Goal: Find specific page/section: Find specific page/section

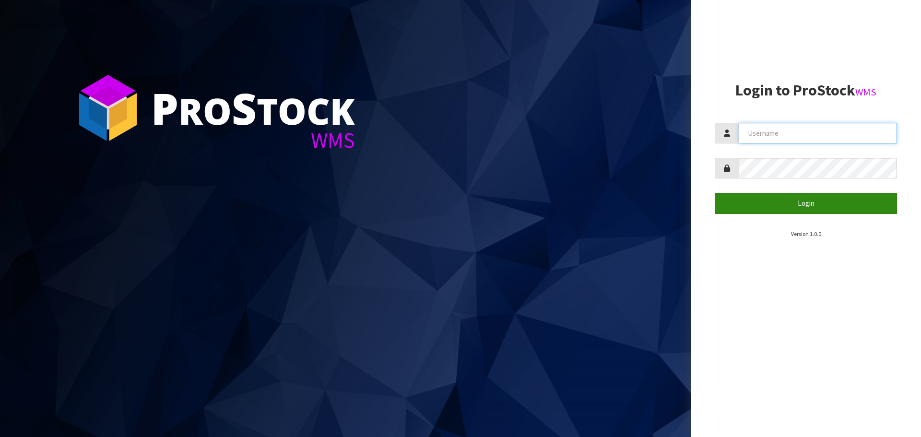
type input "[PERSON_NAME]"
click at [786, 205] on button "Login" at bounding box center [806, 203] width 182 height 21
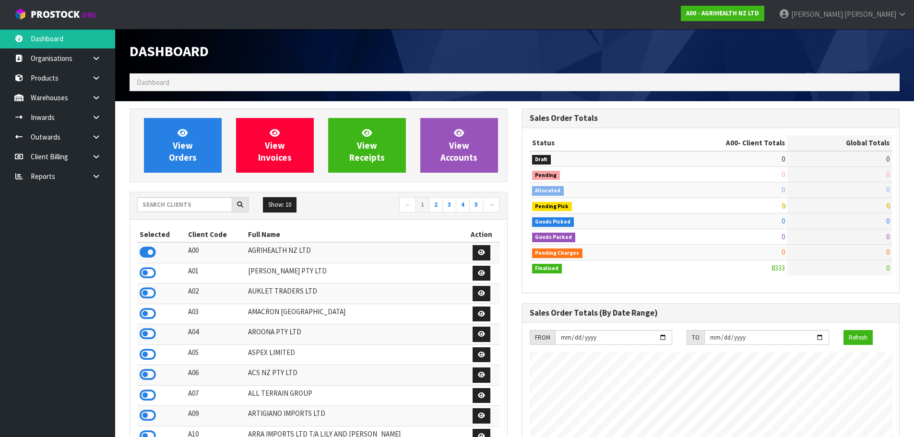
scroll to position [727, 392]
click at [185, 202] on input "text" at bounding box center [184, 204] width 95 height 15
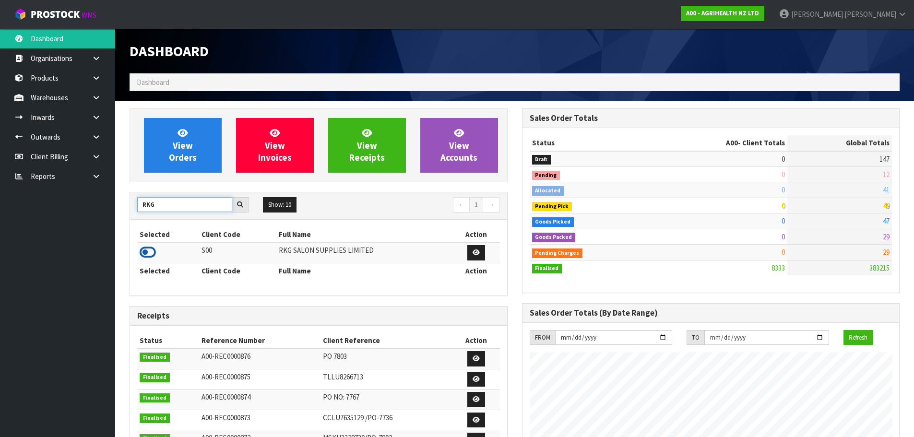
type input "RKG"
click at [150, 248] on icon at bounding box center [148, 252] width 16 height 14
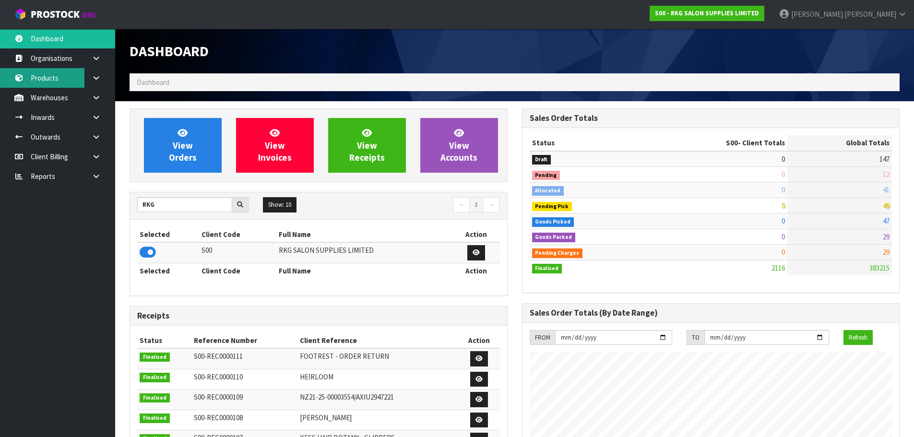
click at [59, 82] on link "Products" at bounding box center [57, 78] width 115 height 20
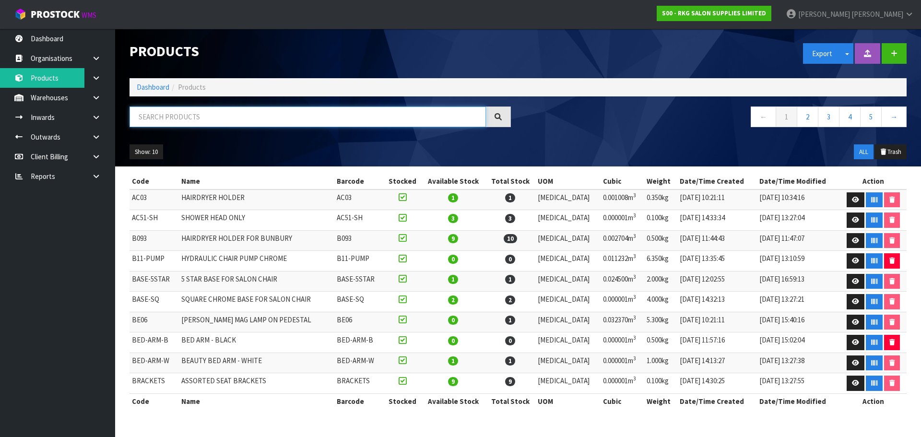
click at [184, 120] on input "text" at bounding box center [307, 116] width 356 height 21
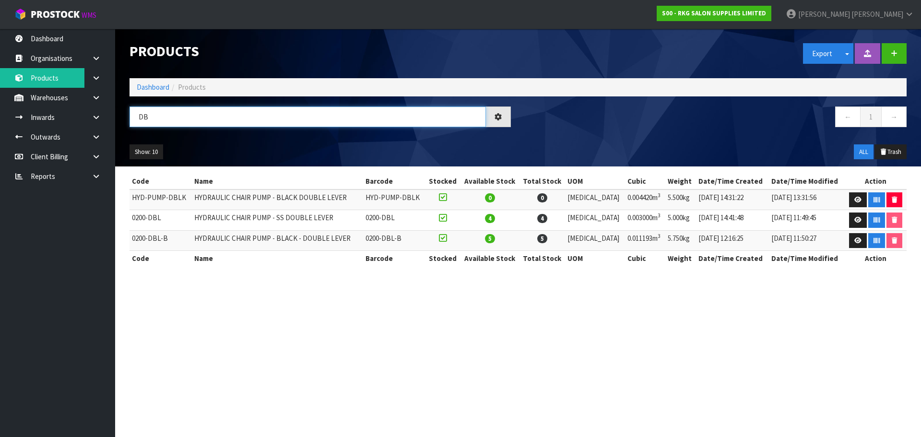
type input "D"
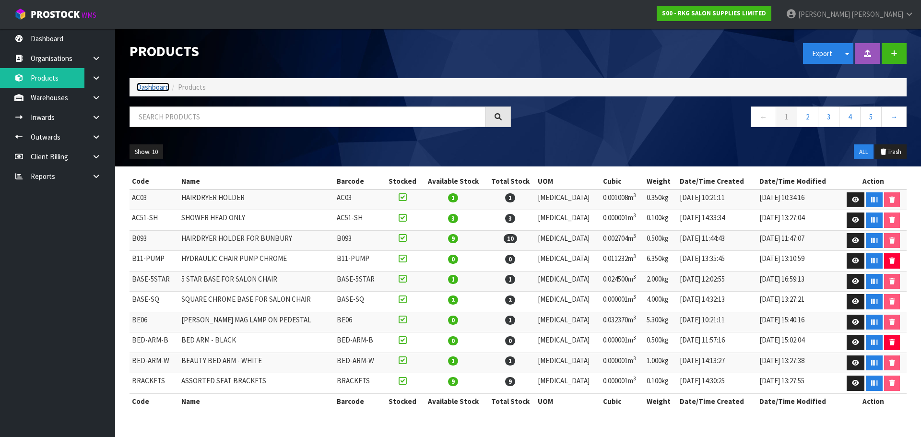
click at [145, 91] on link "Dashboard" at bounding box center [153, 86] width 33 height 9
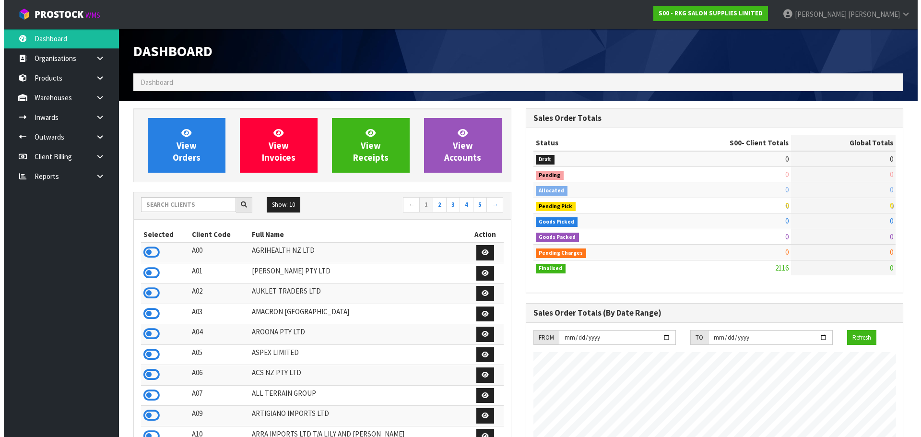
scroll to position [727, 392]
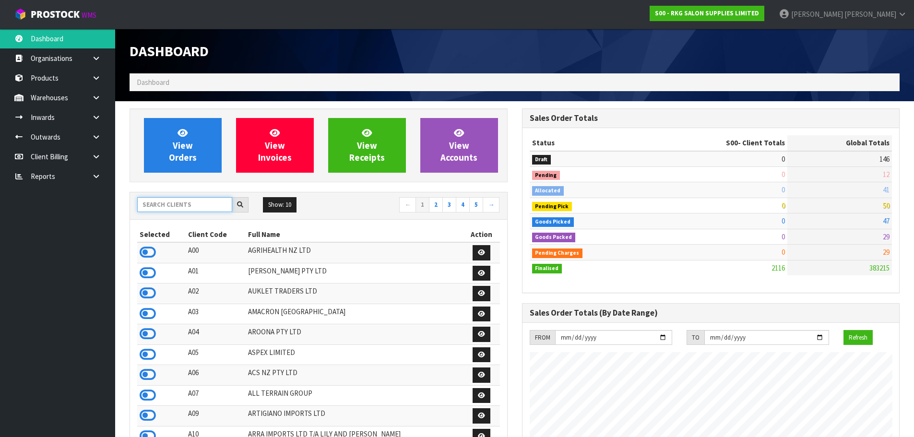
click at [160, 203] on input "text" at bounding box center [184, 204] width 95 height 15
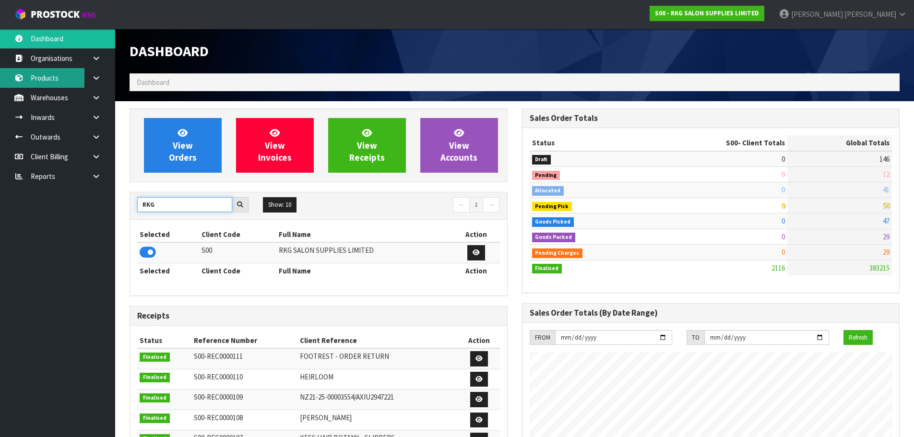
type input "RKG"
click at [56, 78] on link "Products" at bounding box center [57, 78] width 115 height 20
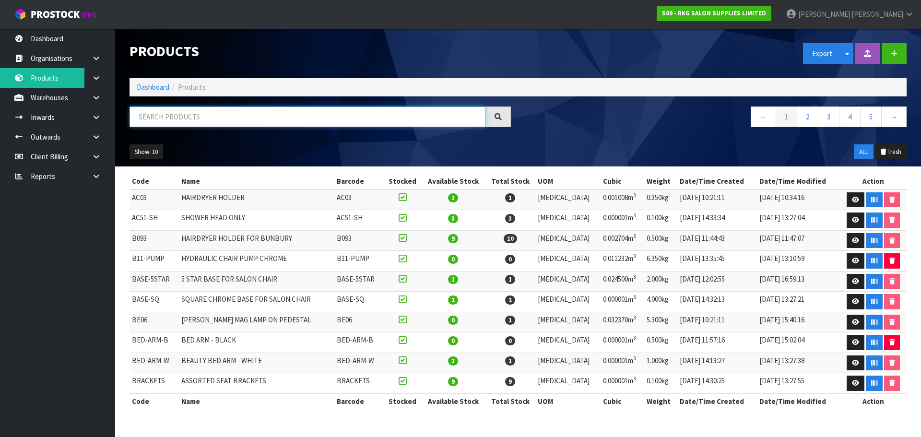
click at [184, 118] on input "text" at bounding box center [307, 116] width 356 height 21
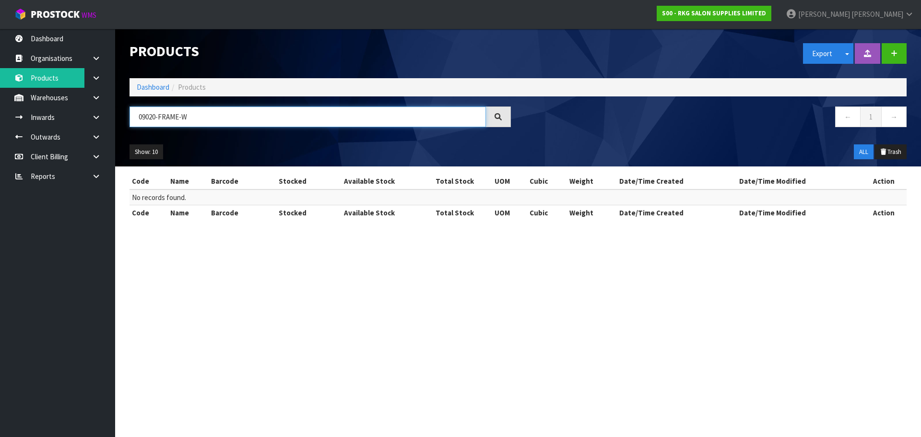
click at [177, 118] on input "09020-FRAME-W" at bounding box center [307, 116] width 356 height 21
click at [177, 117] on input "09020-FRAME-W" at bounding box center [307, 116] width 356 height 21
click at [173, 117] on input "09020-FRAME-W" at bounding box center [307, 116] width 356 height 21
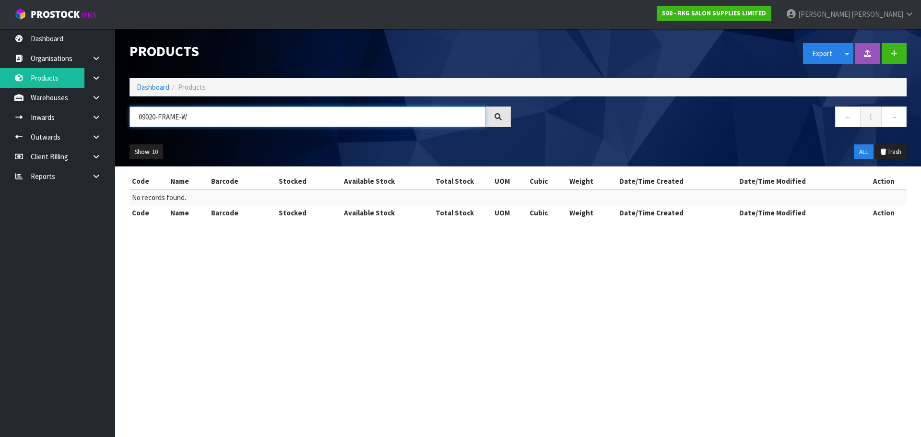
click at [173, 117] on input "09020-FRAME-W" at bounding box center [307, 116] width 356 height 21
paste input "90410"
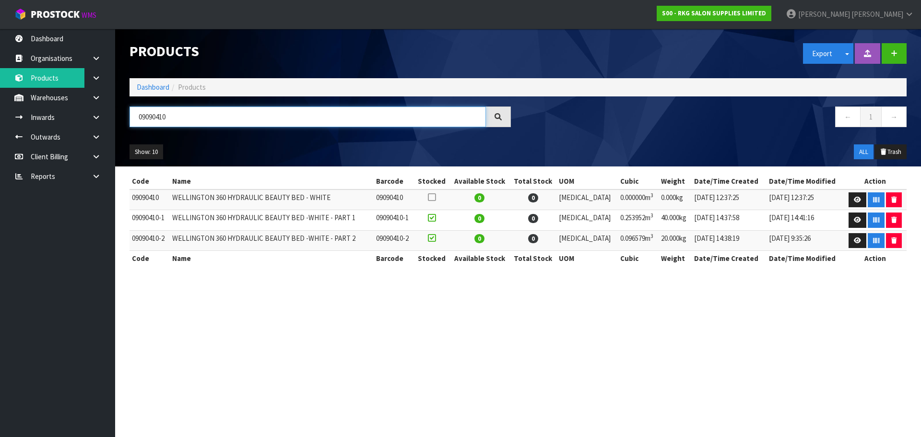
type input "09090410"
drag, startPoint x: 171, startPoint y: 118, endPoint x: 132, endPoint y: 121, distance: 39.0
click at [132, 121] on input "09090410" at bounding box center [307, 116] width 356 height 21
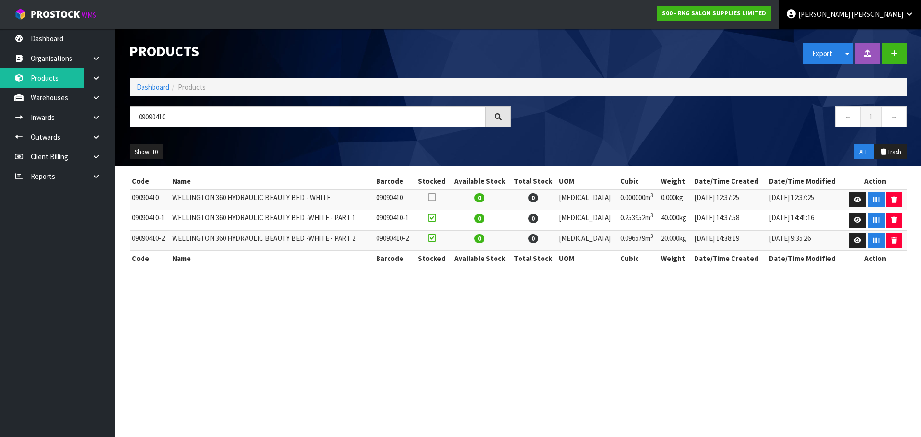
click at [881, 9] on link "Karlene Christie" at bounding box center [849, 14] width 142 height 29
click at [883, 39] on link "Logout" at bounding box center [883, 38] width 76 height 13
